Goal: Information Seeking & Learning: Learn about a topic

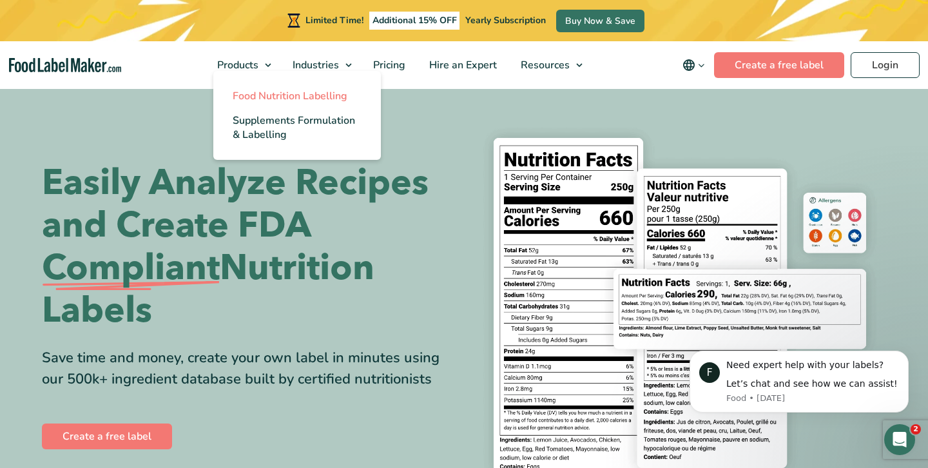
click at [257, 93] on span "Food Nutrition Labelling" at bounding box center [290, 96] width 115 height 14
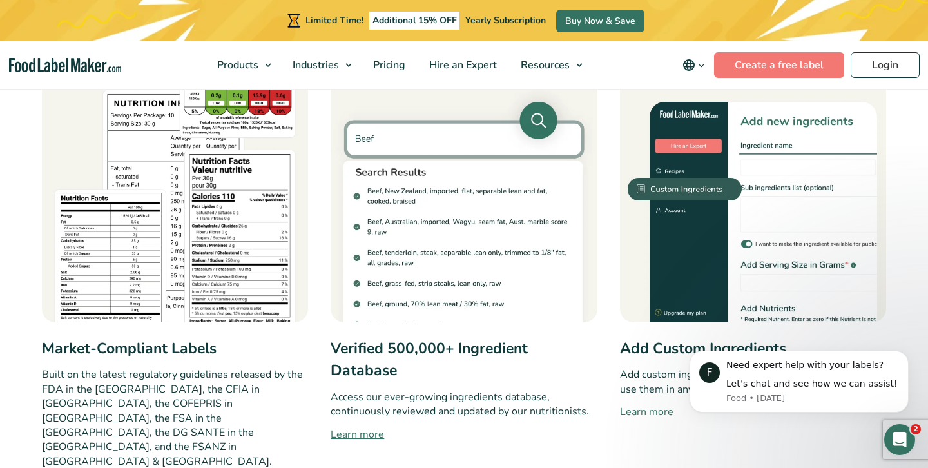
scroll to position [644, 0]
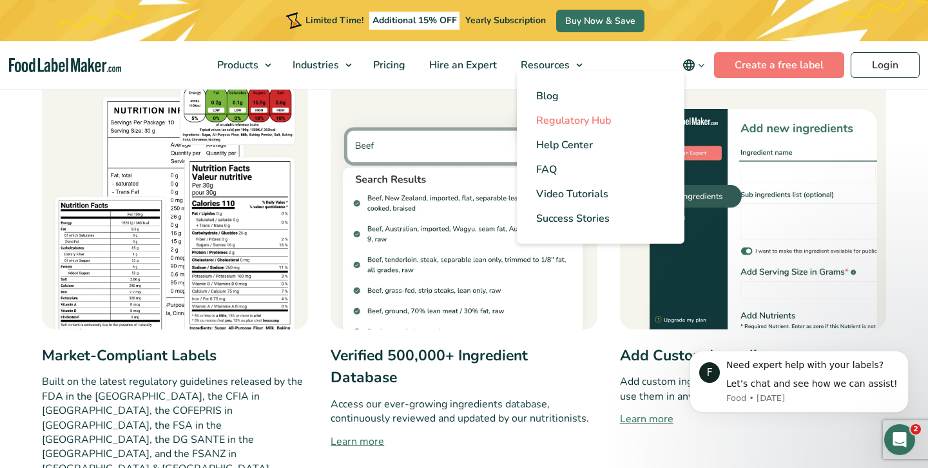
click at [594, 121] on span "Regulatory Hub" at bounding box center [573, 120] width 75 height 14
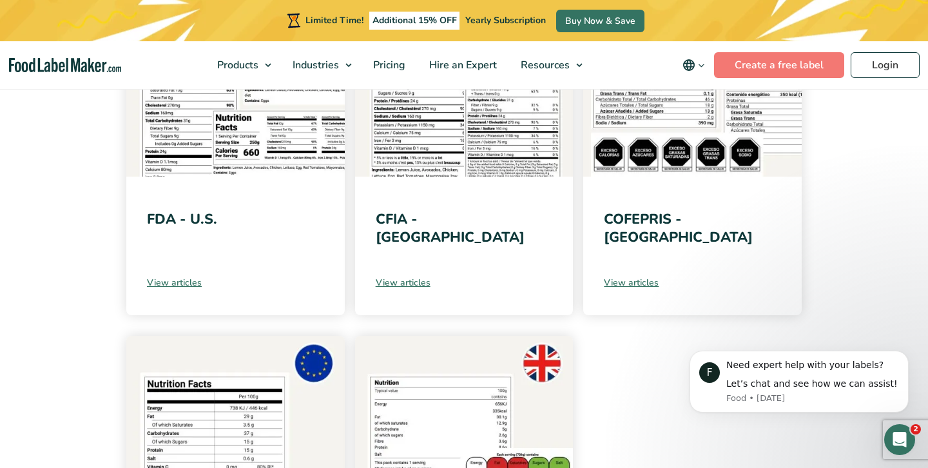
scroll to position [361, 0]
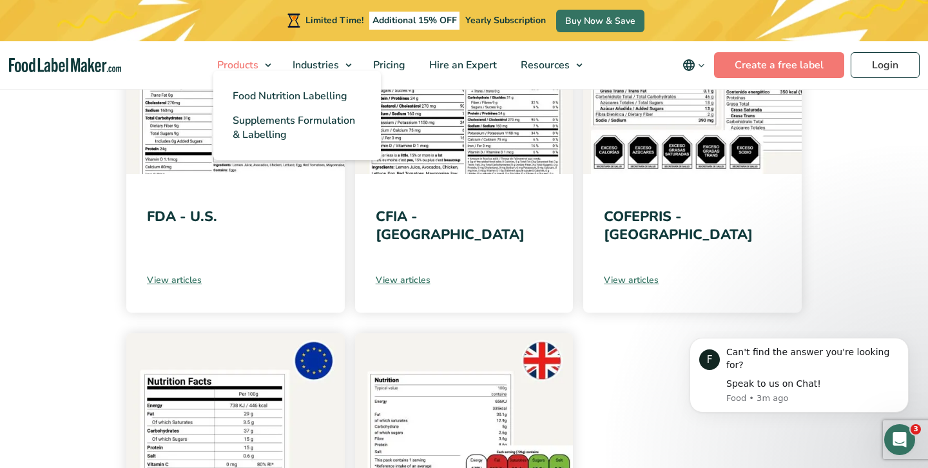
click at [263, 61] on link "Products" at bounding box center [242, 65] width 72 height 48
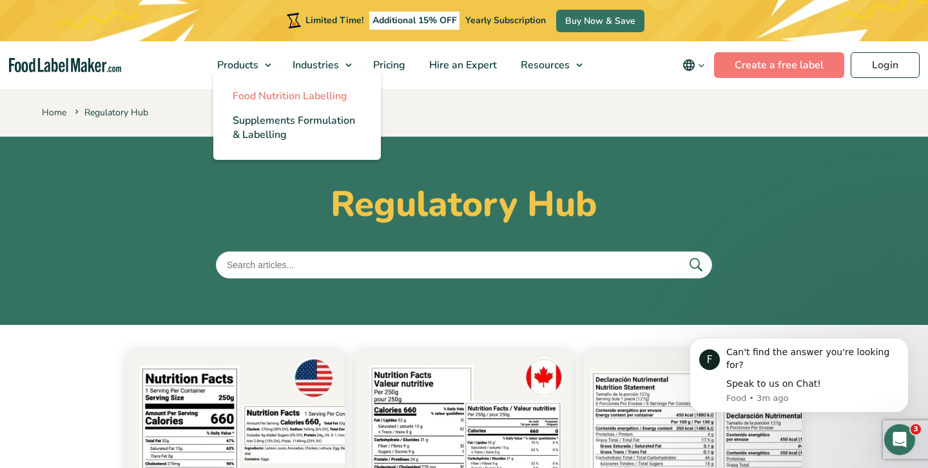
click at [267, 95] on span "Food Nutrition Labelling" at bounding box center [290, 96] width 115 height 14
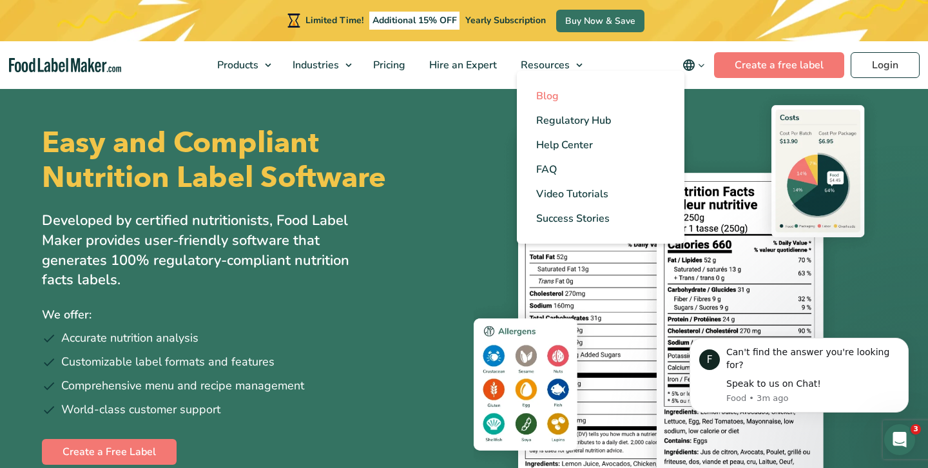
click at [550, 97] on span "Blog" at bounding box center [547, 96] width 23 height 14
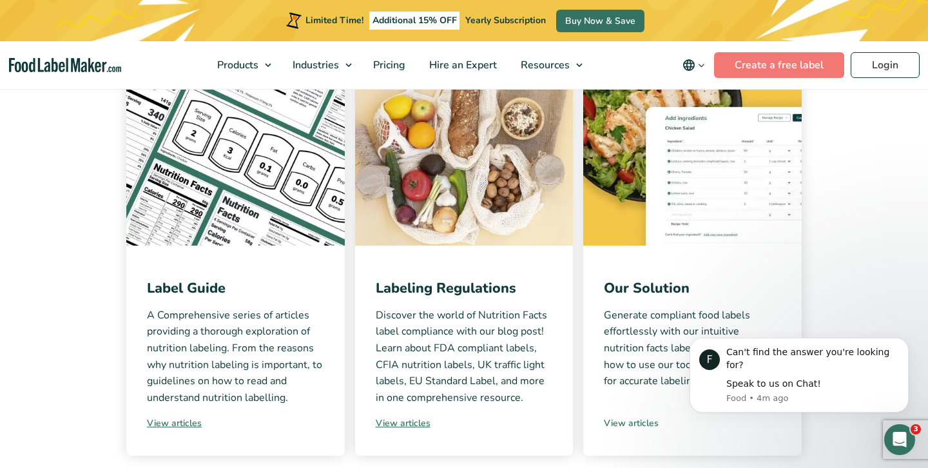
click at [627, 422] on link "View articles" at bounding box center [692, 423] width 177 height 14
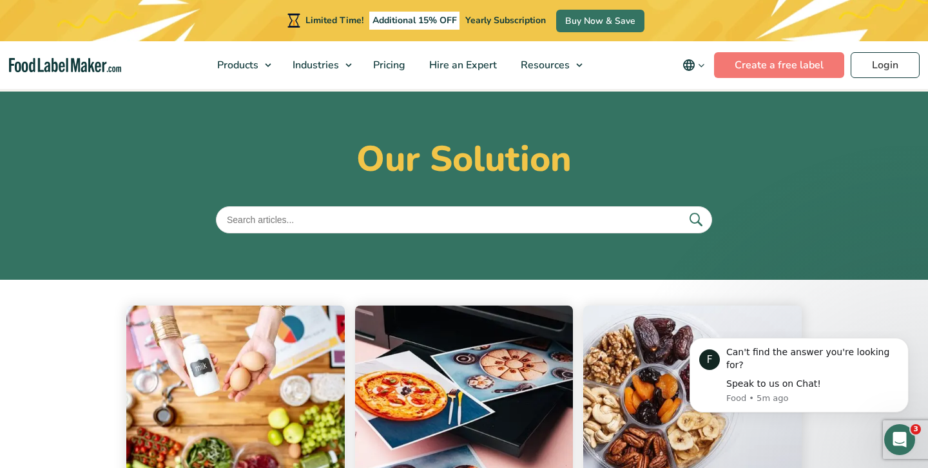
scroll to position [43, 0]
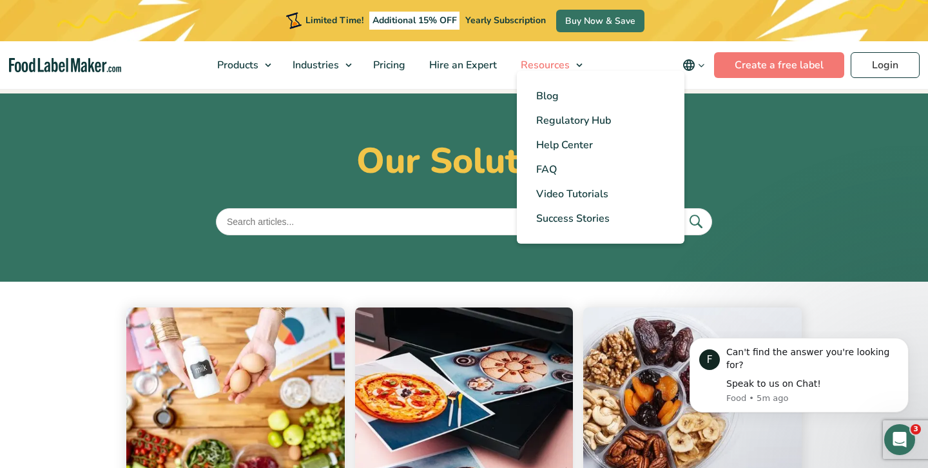
click at [565, 62] on span "Resources" at bounding box center [544, 65] width 54 height 14
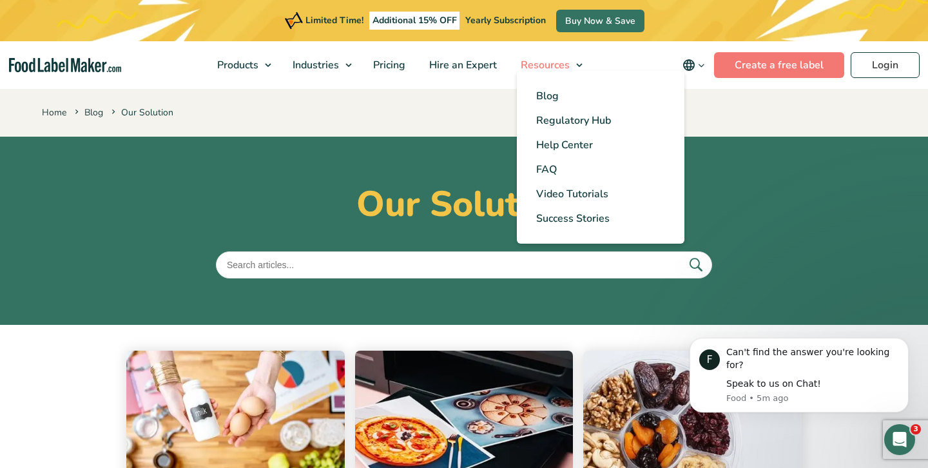
click at [565, 62] on span "Resources" at bounding box center [544, 65] width 54 height 14
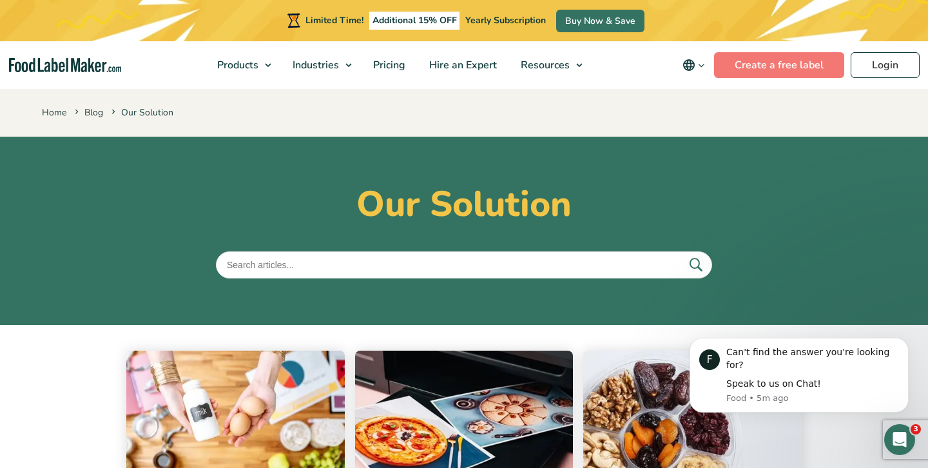
click at [465, 101] on div "Home Blog Our Solution" at bounding box center [464, 112] width 928 height 50
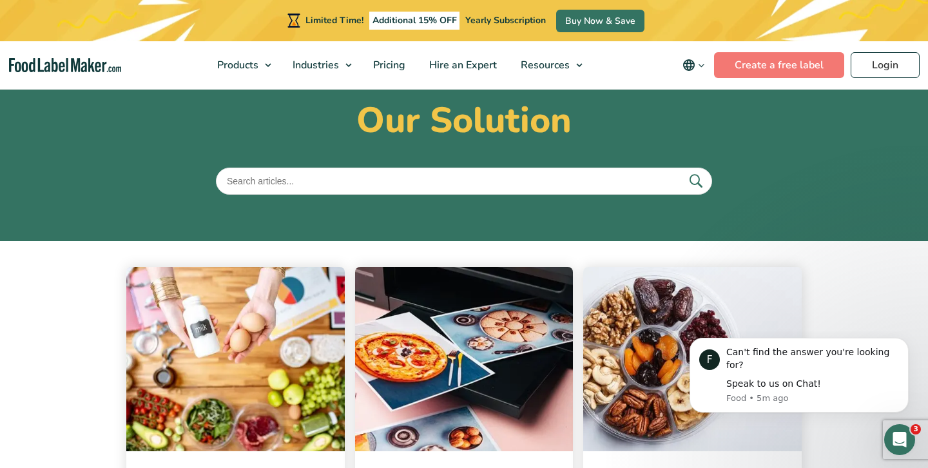
scroll to position [74, 0]
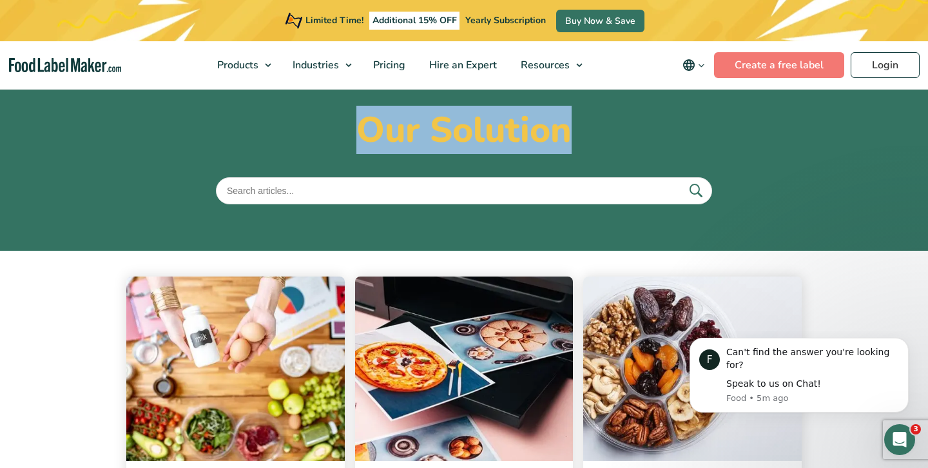
drag, startPoint x: 349, startPoint y: 126, endPoint x: 579, endPoint y: 132, distance: 230.8
click at [579, 132] on h1 "Our Solution" at bounding box center [464, 130] width 844 height 43
click at [592, 133] on h1 "Our Solution" at bounding box center [464, 130] width 844 height 43
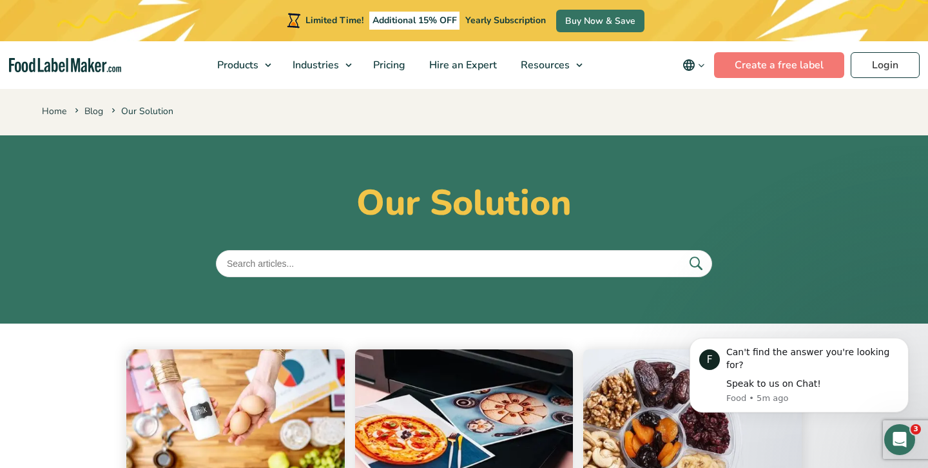
scroll to position [0, 0]
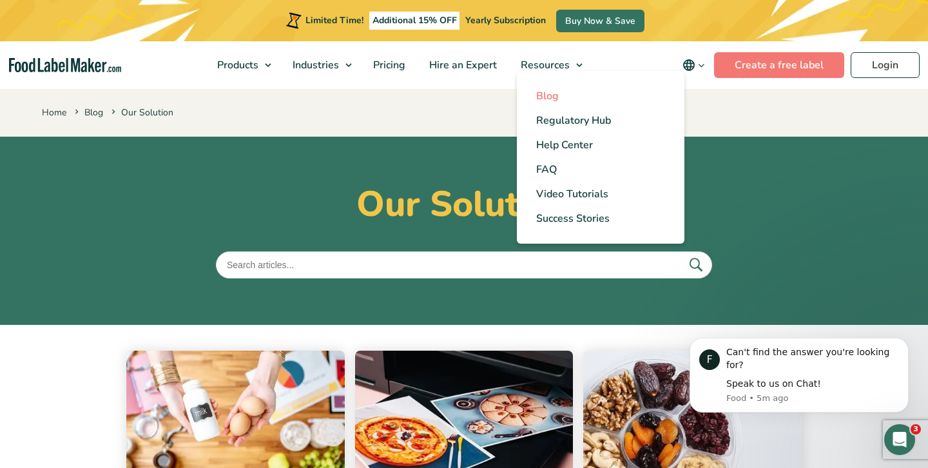
click at [551, 100] on span "Blog" at bounding box center [547, 96] width 23 height 14
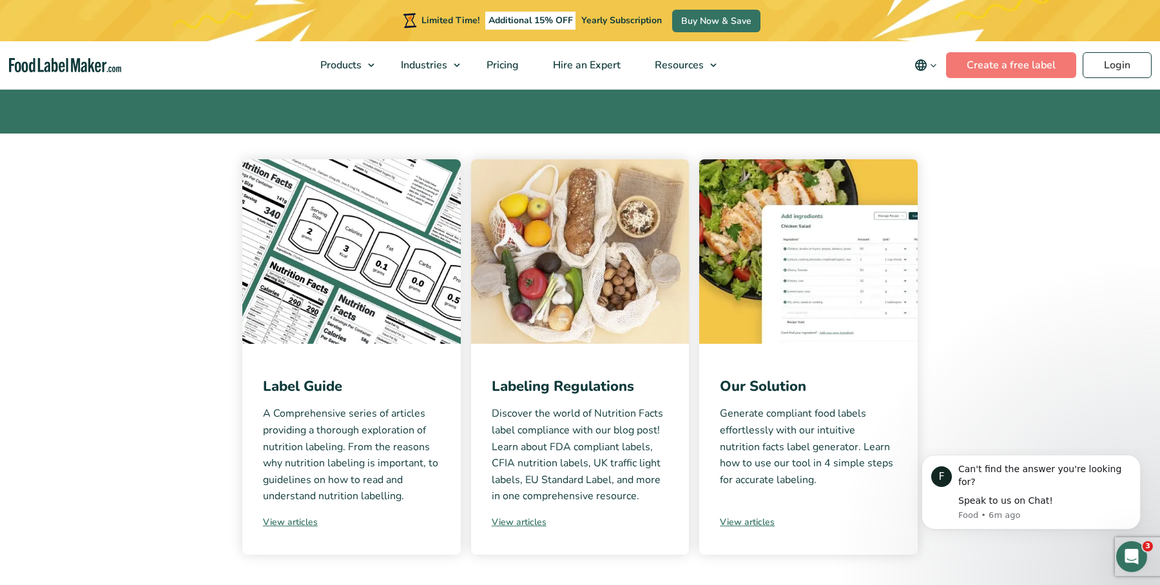
scroll to position [175, 0]
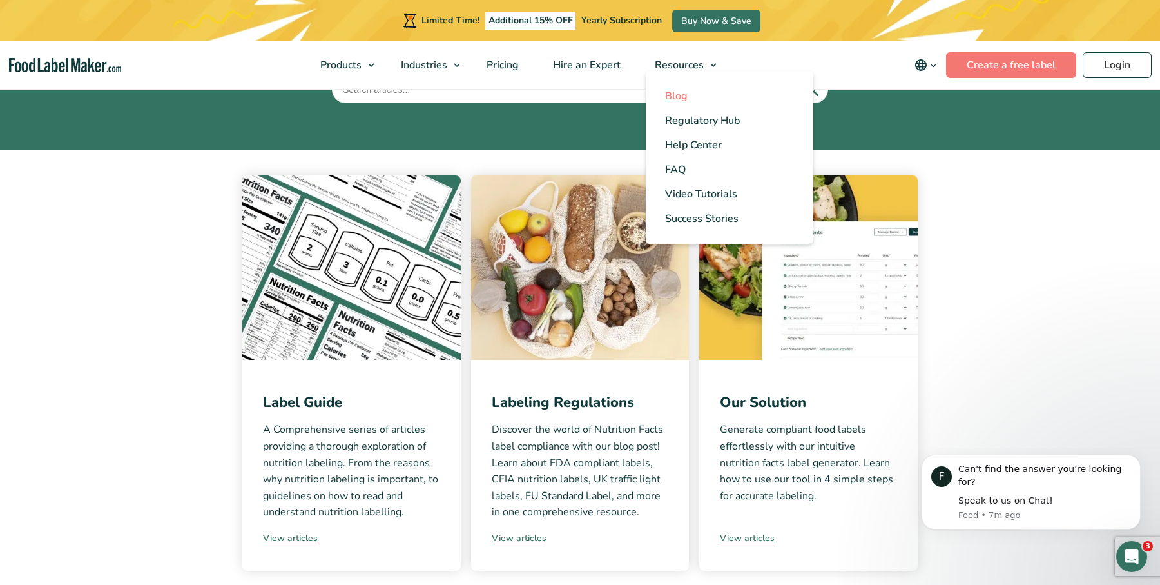
click at [679, 93] on span "Blog" at bounding box center [676, 96] width 23 height 14
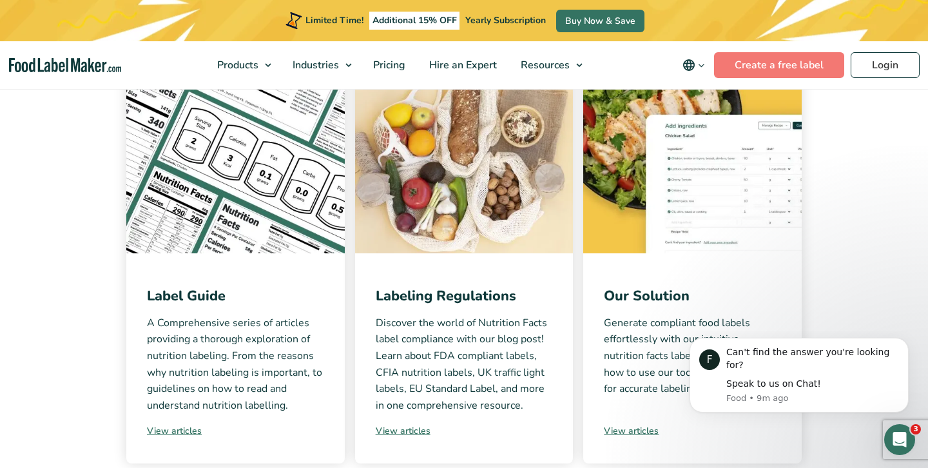
scroll to position [282, 0]
